Goal: Transaction & Acquisition: Purchase product/service

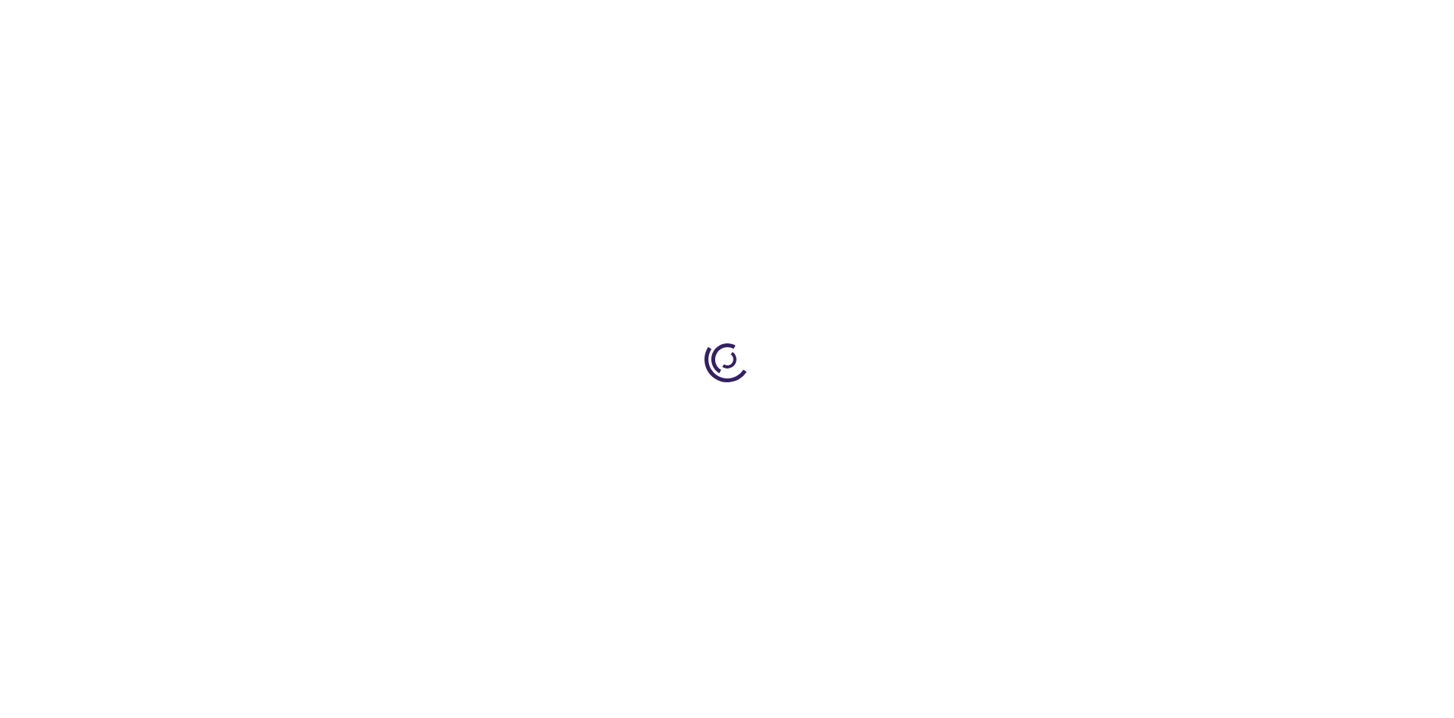
click at [961, 23] on link "Log In" at bounding box center [960, 23] width 30 height 12
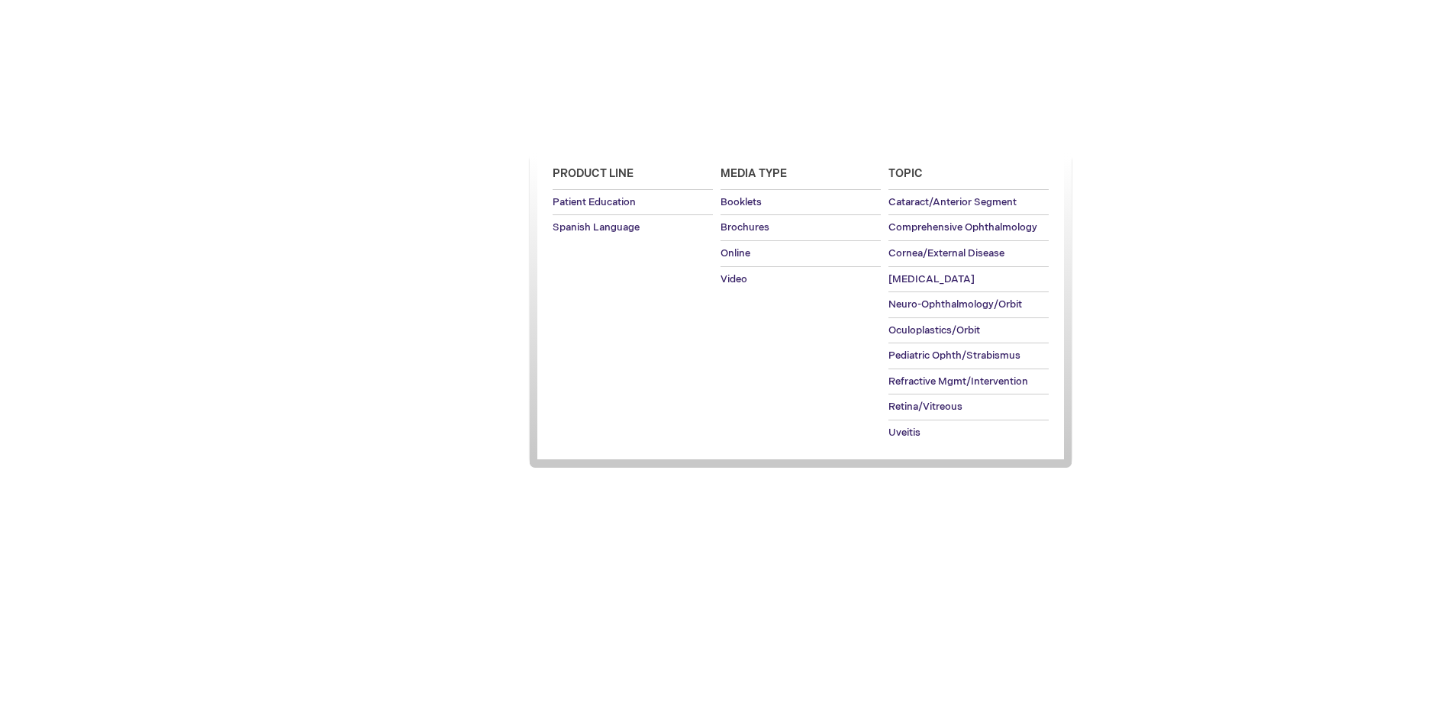
click at [589, 132] on span "Patient Education" at bounding box center [593, 132] width 105 height 12
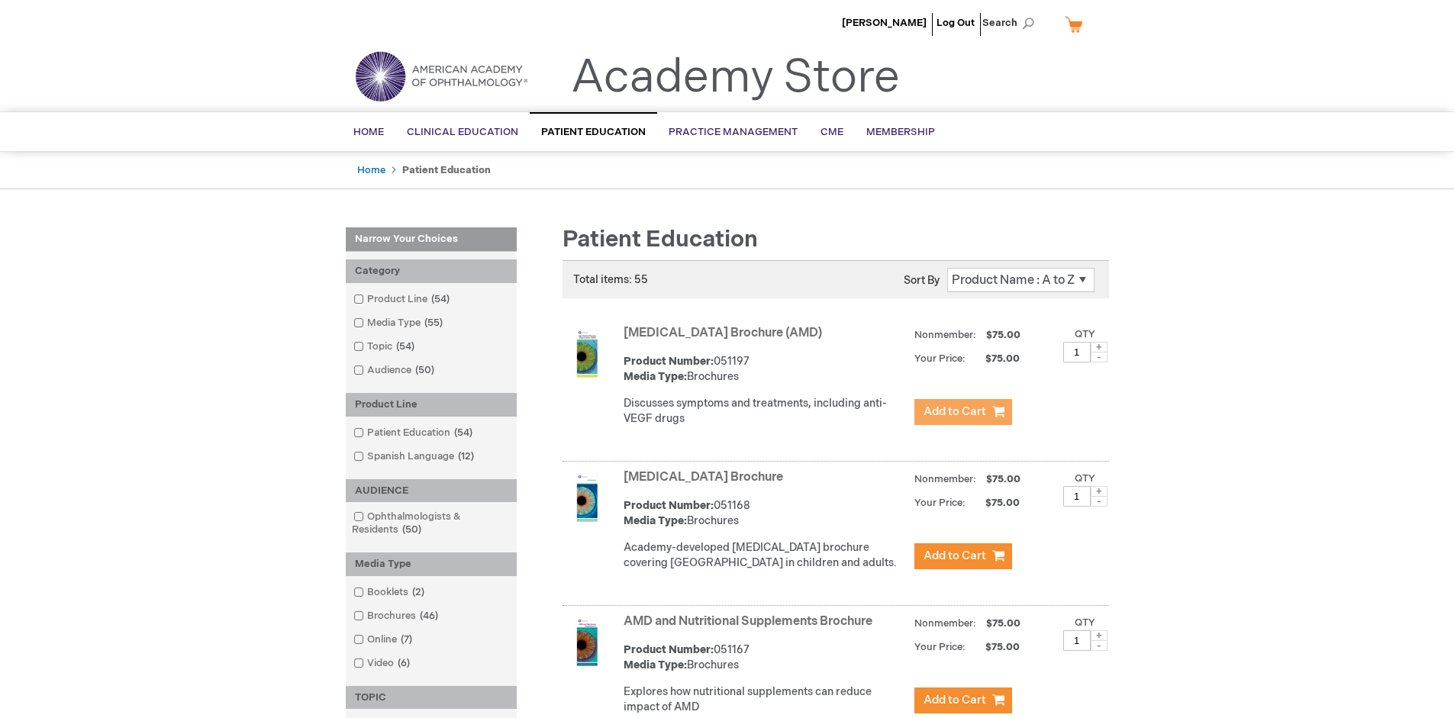
click at [962, 412] on span "Add to Cart" at bounding box center [954, 411] width 63 height 14
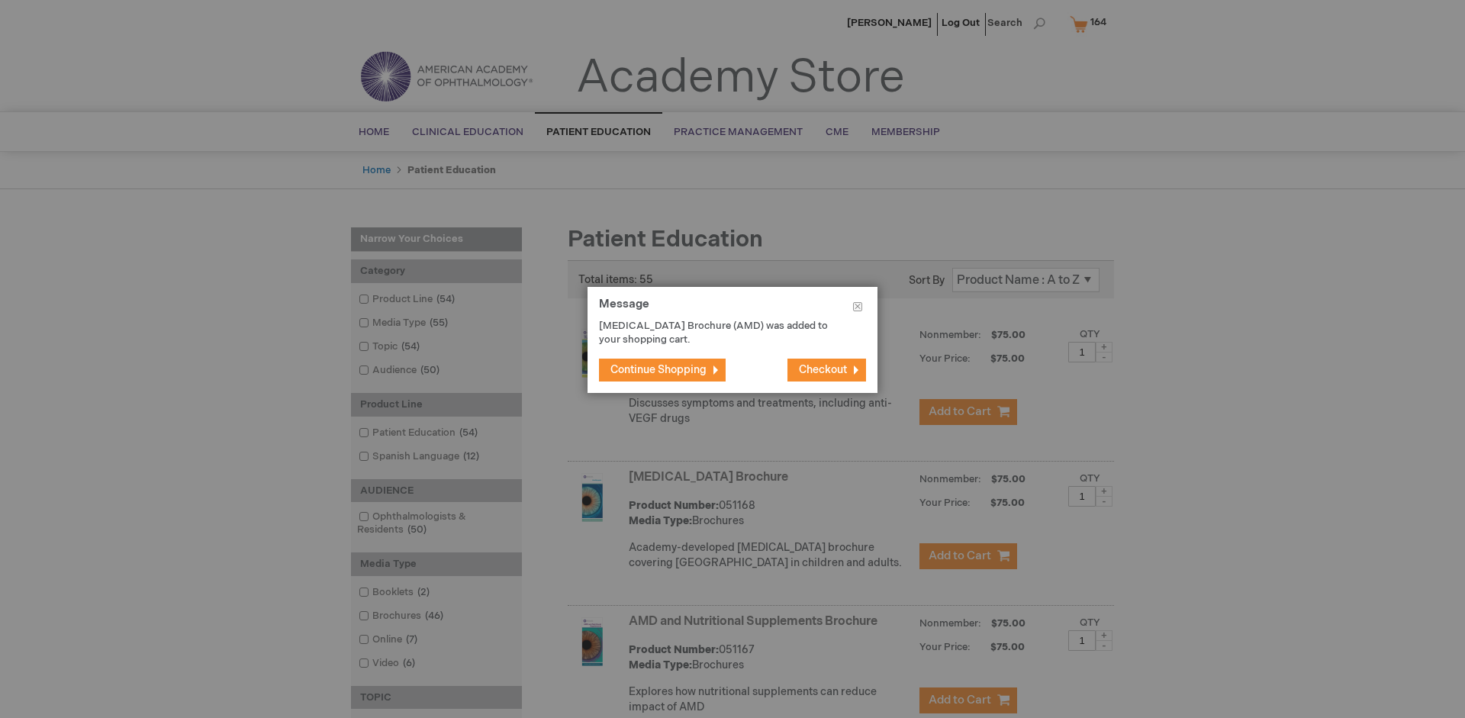
click at [658, 369] on span "Continue Shopping" at bounding box center [658, 369] width 96 height 13
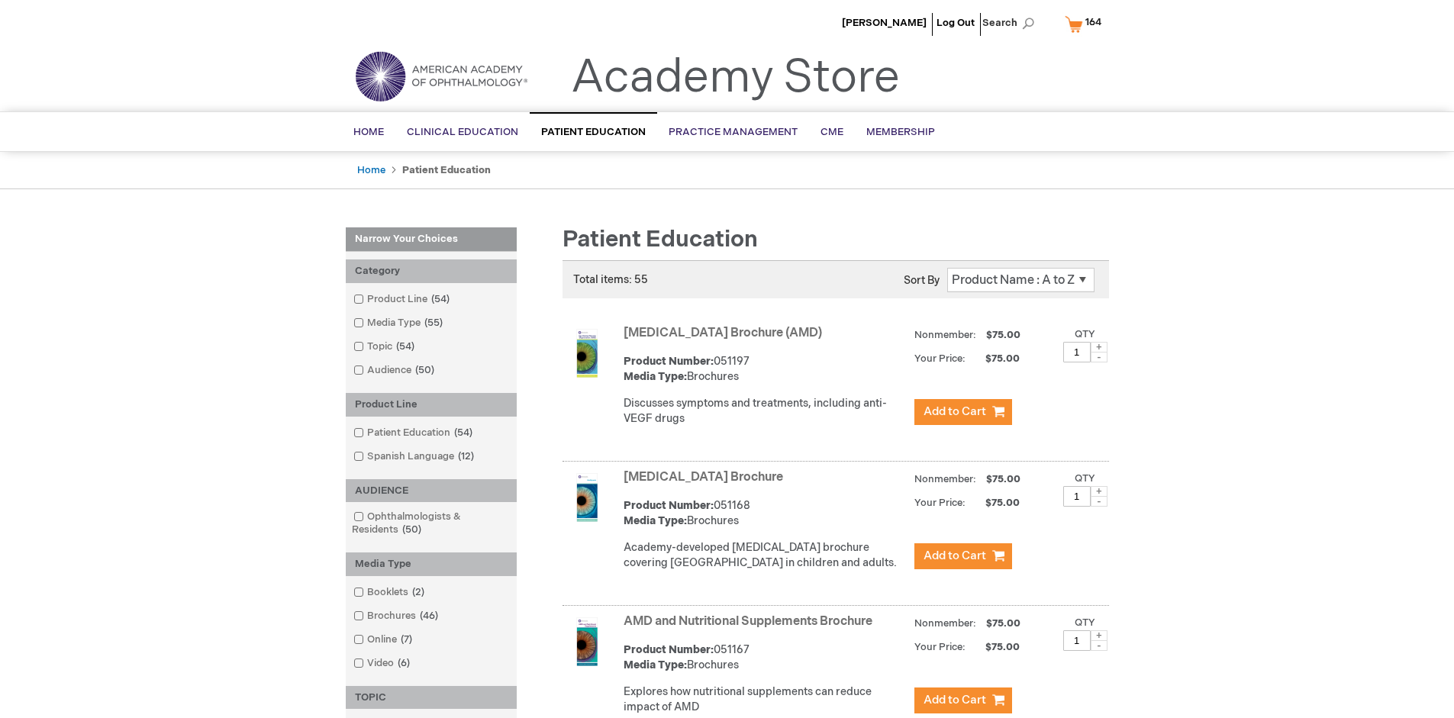
click at [751, 629] on link "AMD and Nutritional Supplements Brochure" at bounding box center [747, 621] width 249 height 14
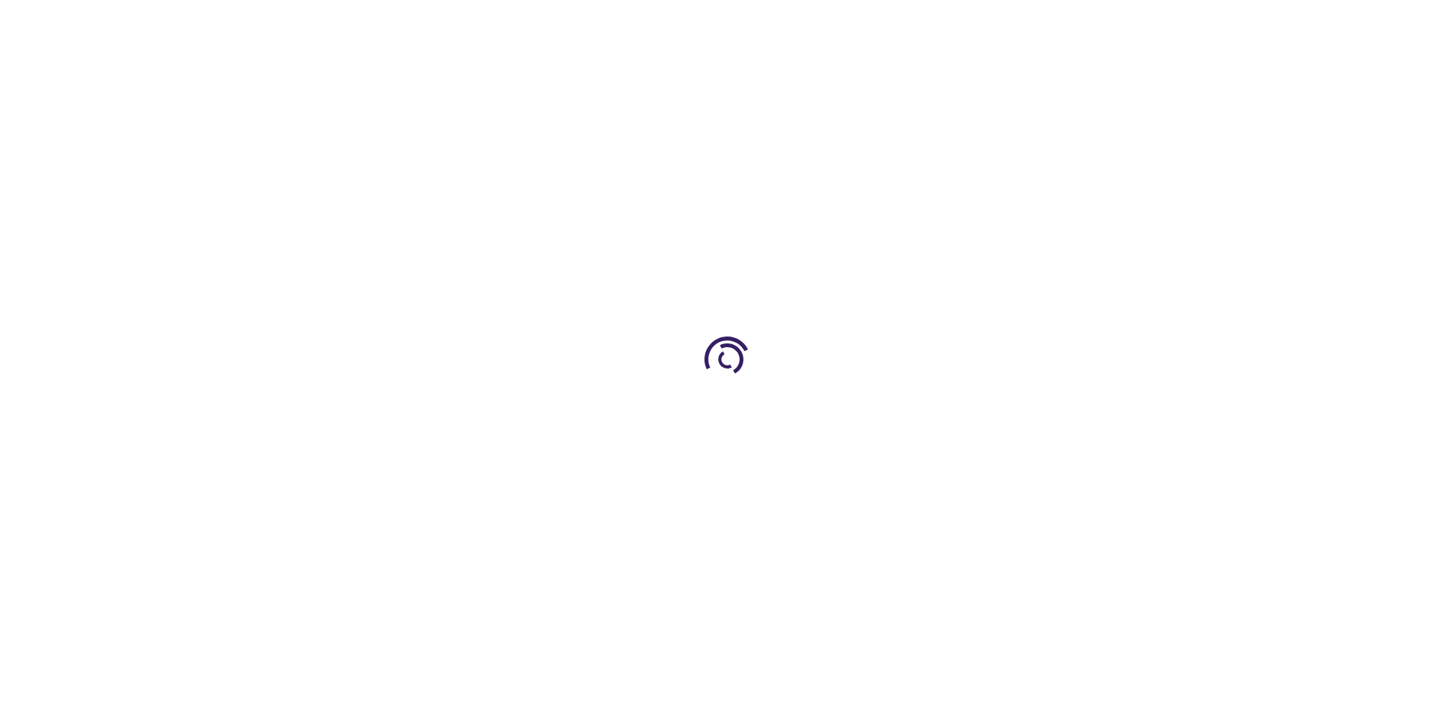
type input "1"
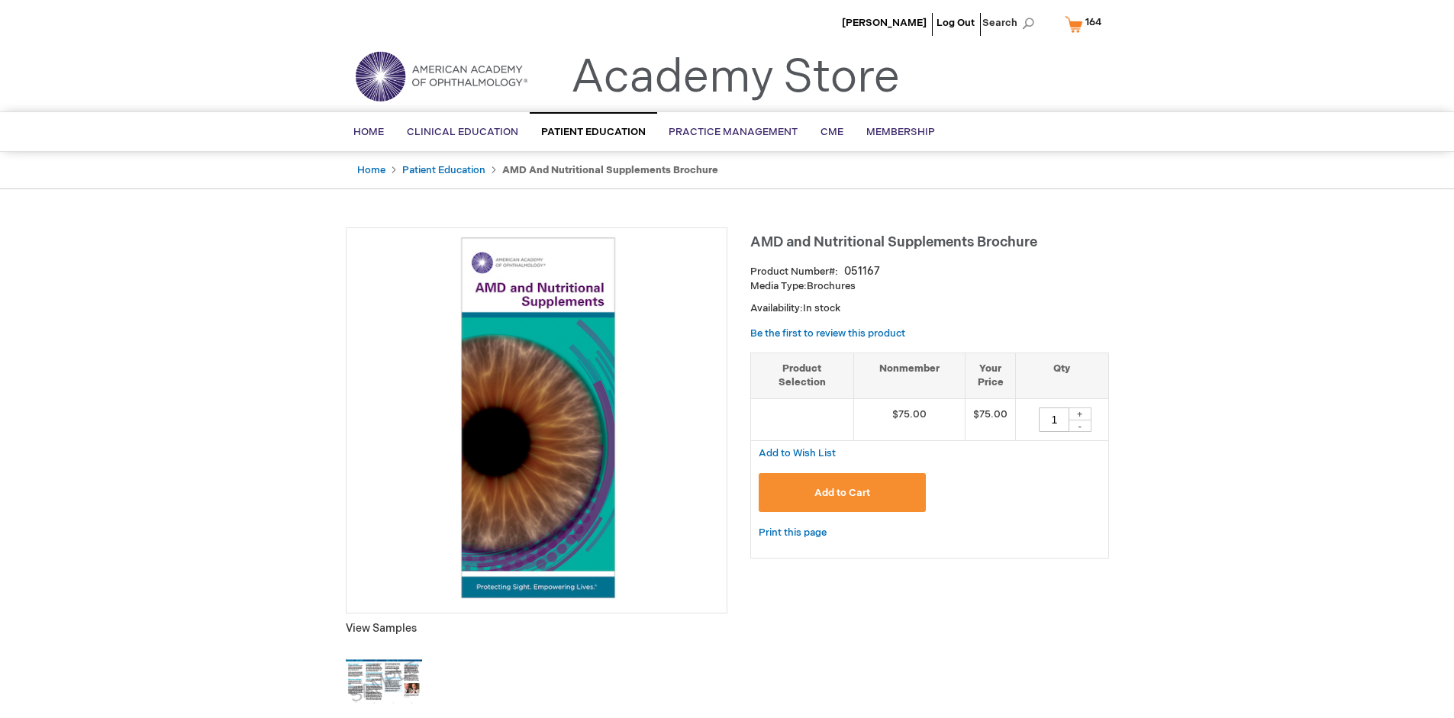
click at [842, 492] on span "Add to Cart" at bounding box center [842, 493] width 56 height 12
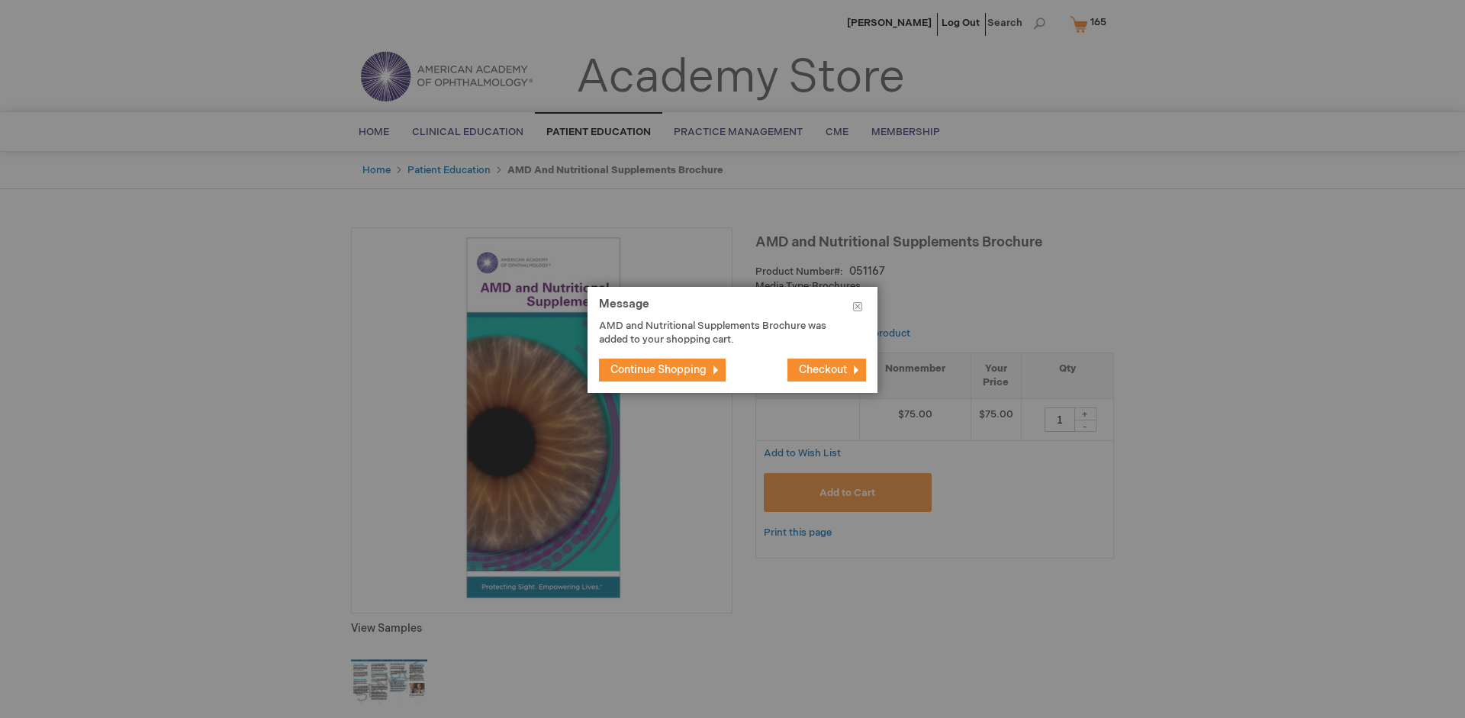
click at [658, 369] on span "Continue Shopping" at bounding box center [658, 369] width 96 height 13
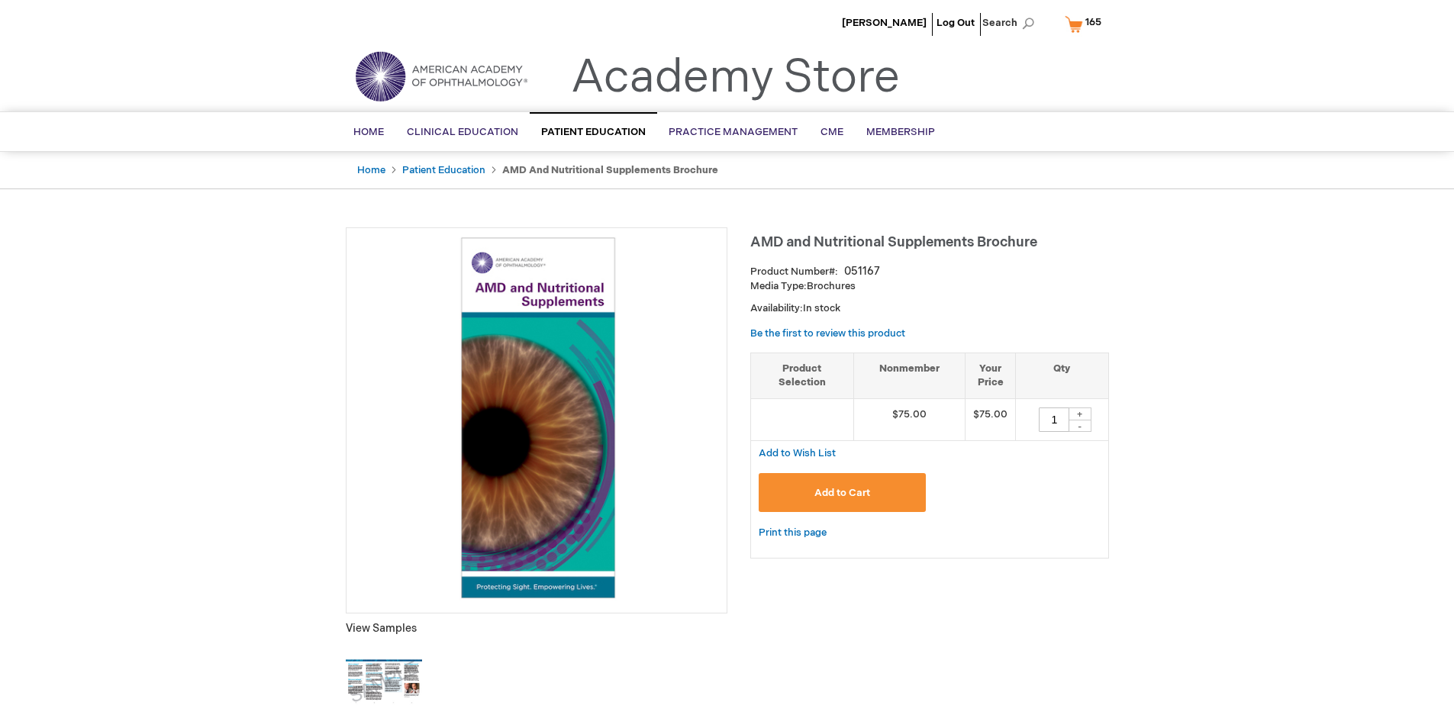
click at [1086, 24] on span "165" at bounding box center [1093, 22] width 16 height 12
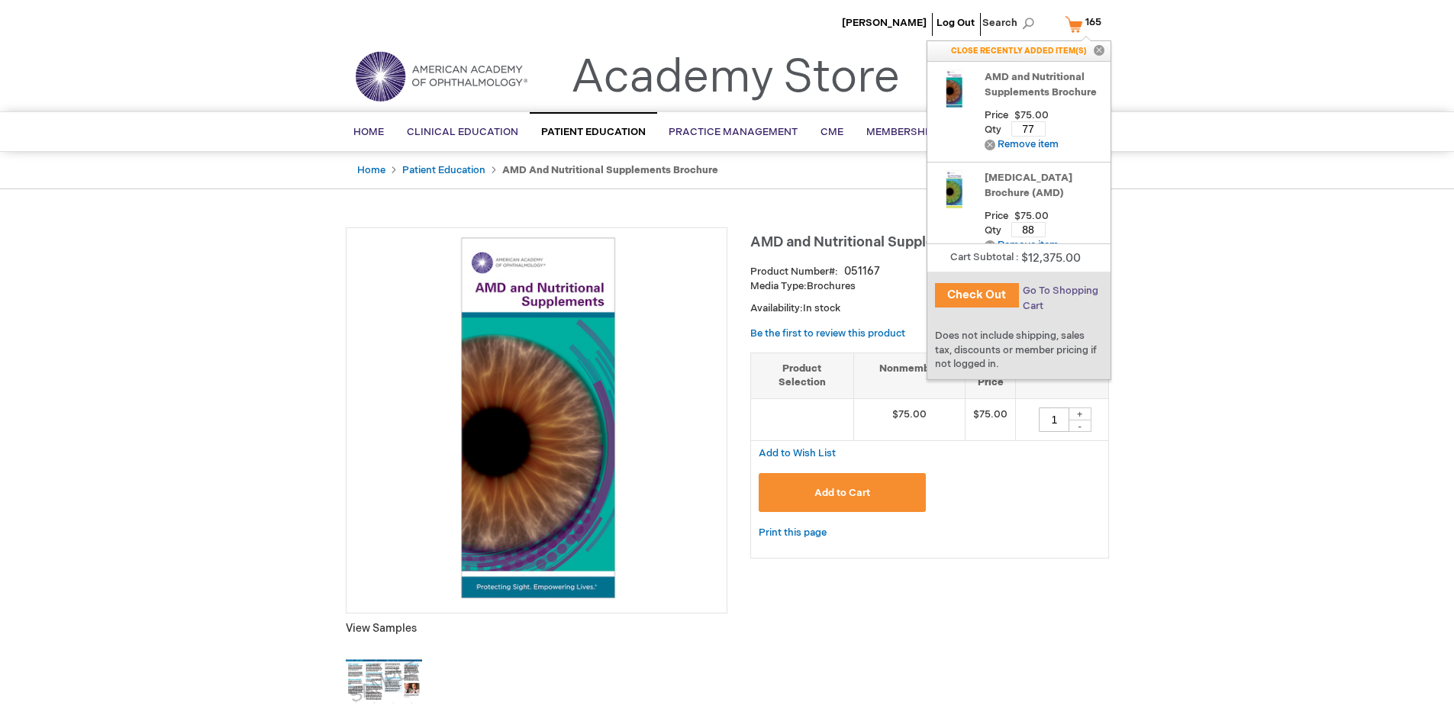
click at [1059, 291] on span "Go To Shopping Cart" at bounding box center [1060, 298] width 76 height 27
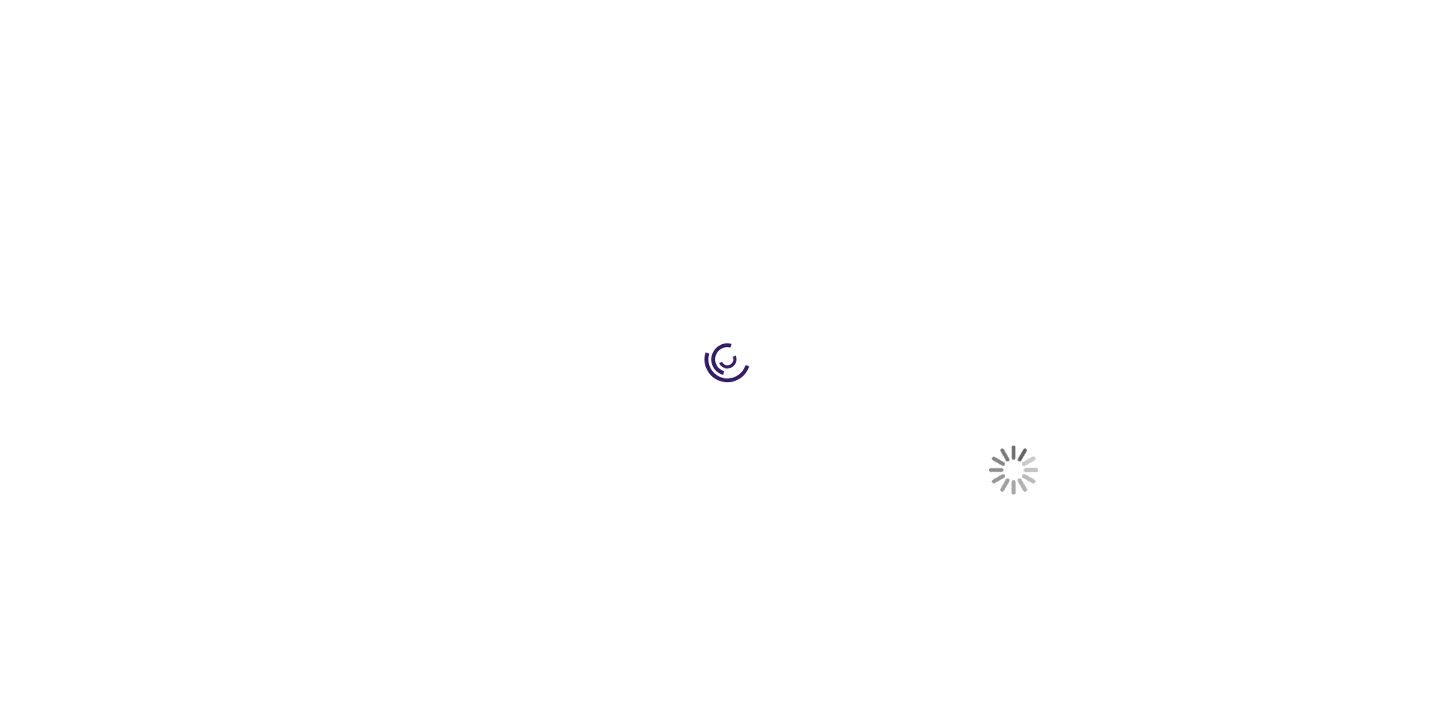
scroll to position [39, 0]
select select "US"
select select "41"
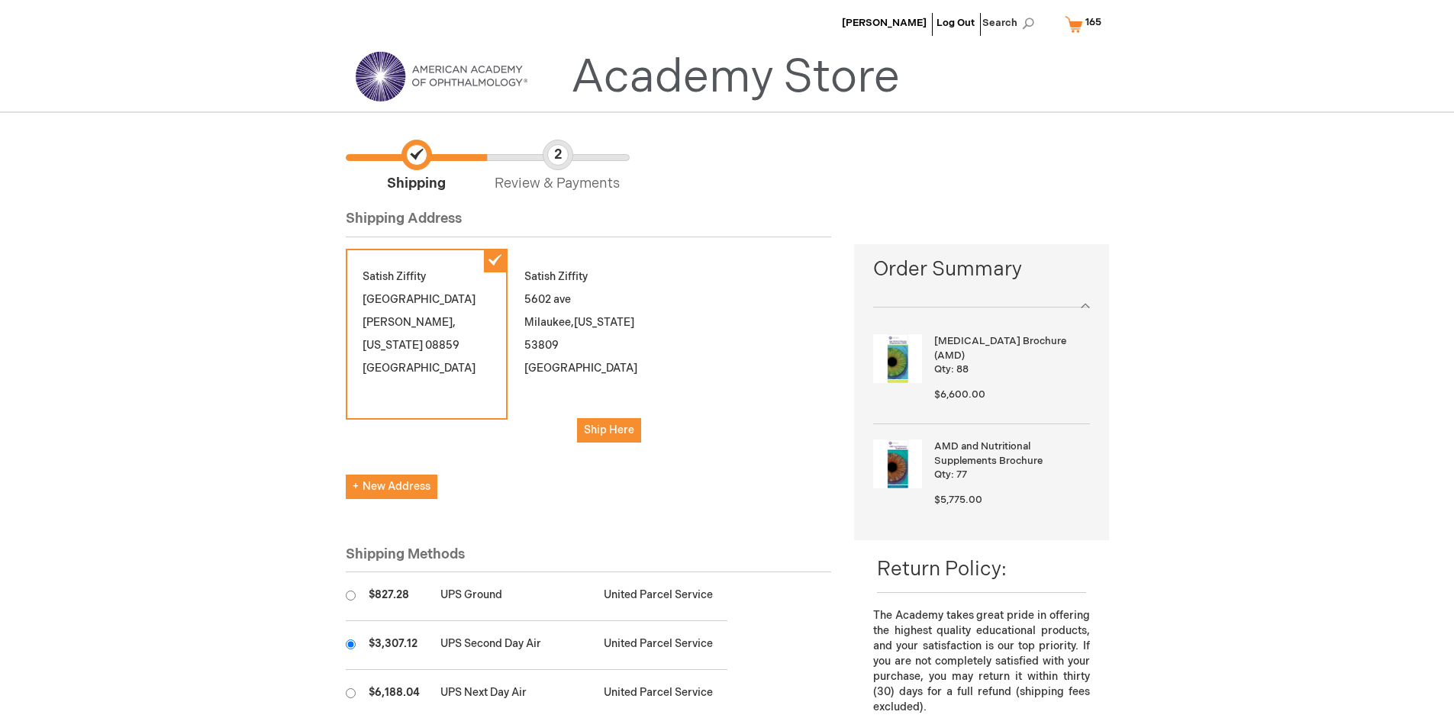
click at [350, 644] on input "radio" at bounding box center [351, 644] width 10 height 10
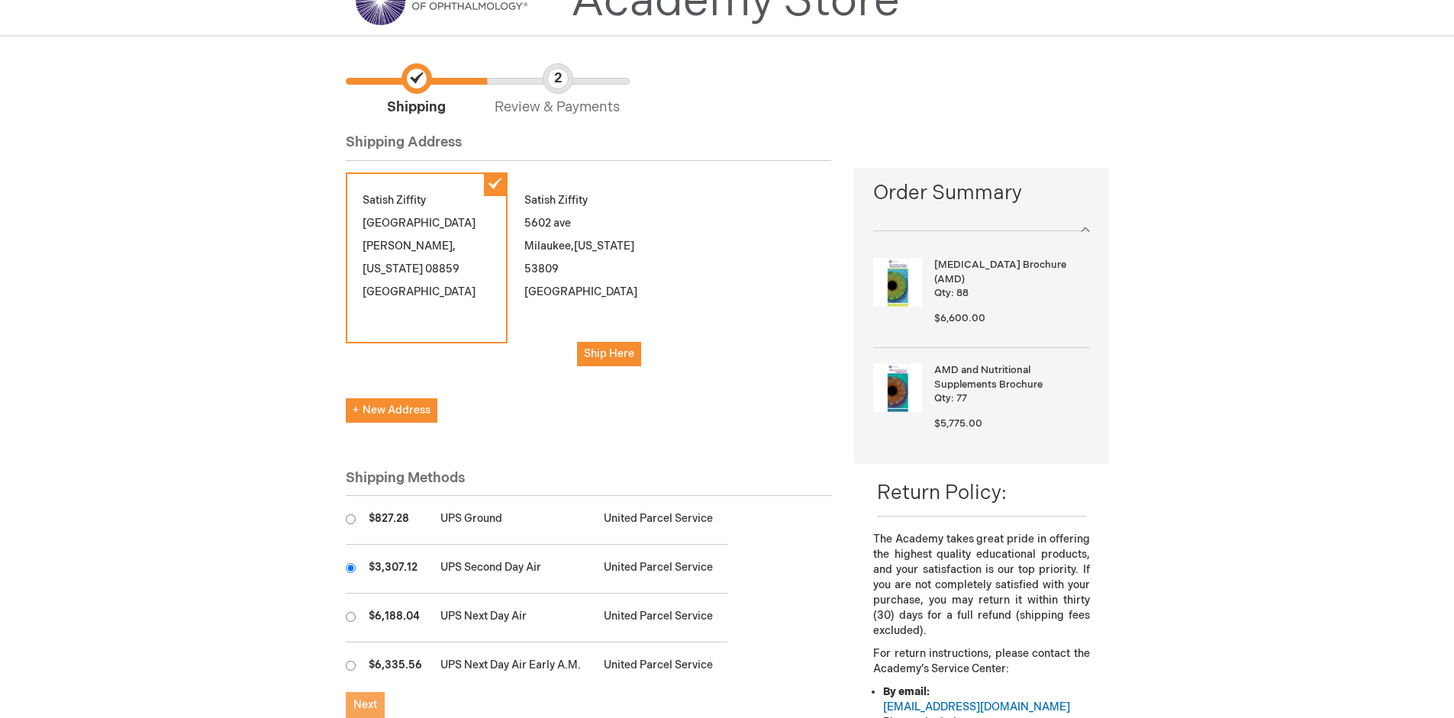
click at [365, 705] on span "Next" at bounding box center [365, 704] width 24 height 13
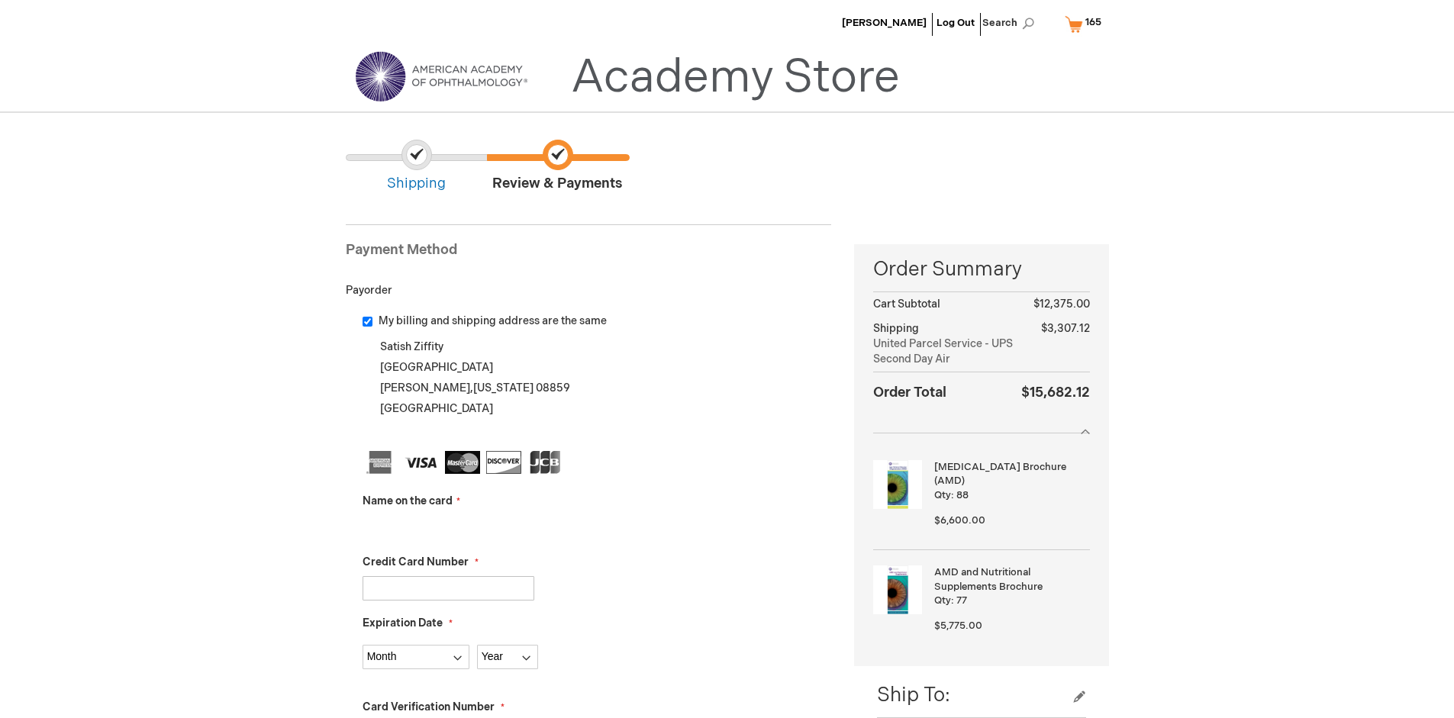
click at [448, 526] on input "Name on the card" at bounding box center [448, 527] width 172 height 24
